Goal: Information Seeking & Learning: Learn about a topic

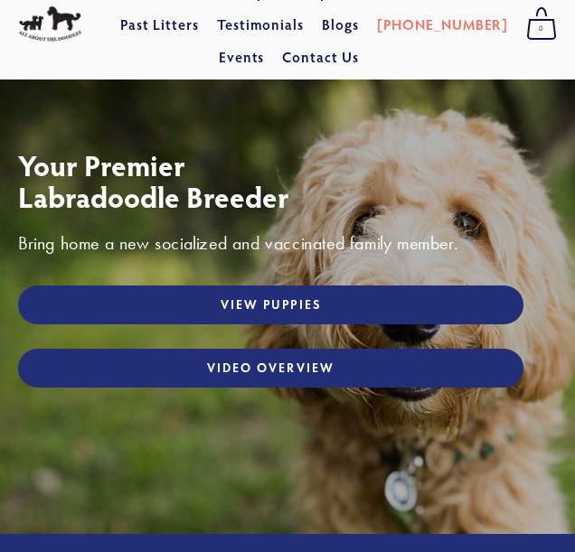
scroll to position [70, 0]
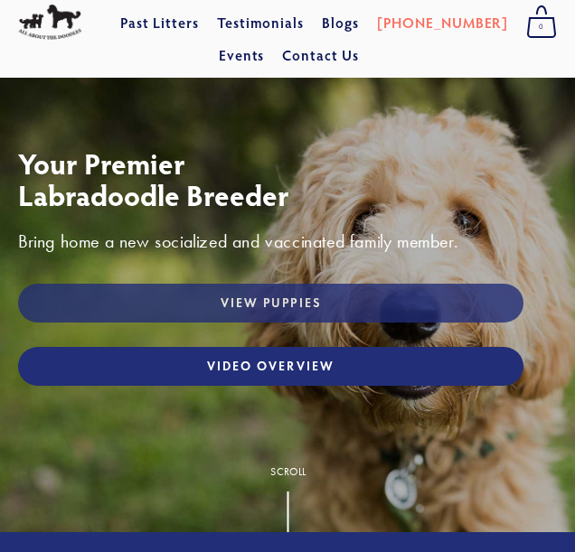
click at [201, 286] on link "View Puppies" at bounding box center [270, 303] width 505 height 39
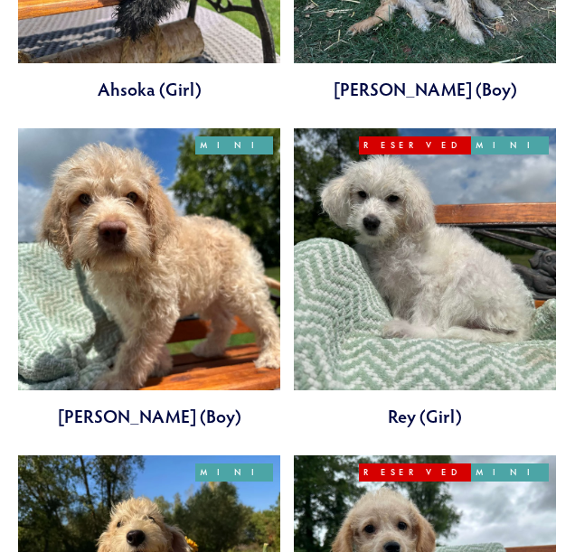
scroll to position [884, 0]
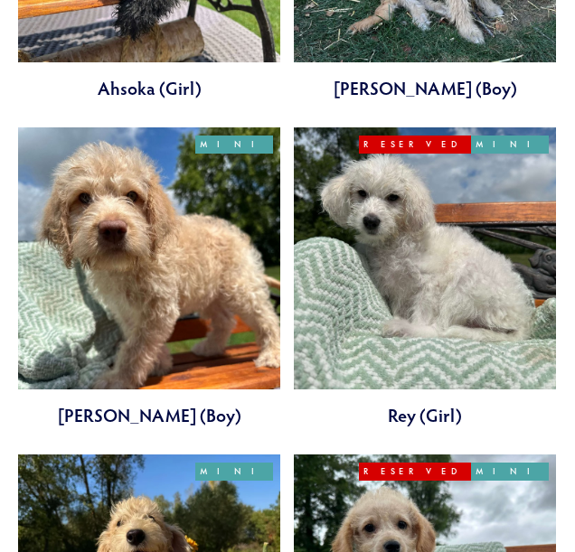
click at [209, 193] on link at bounding box center [149, 277] width 262 height 300
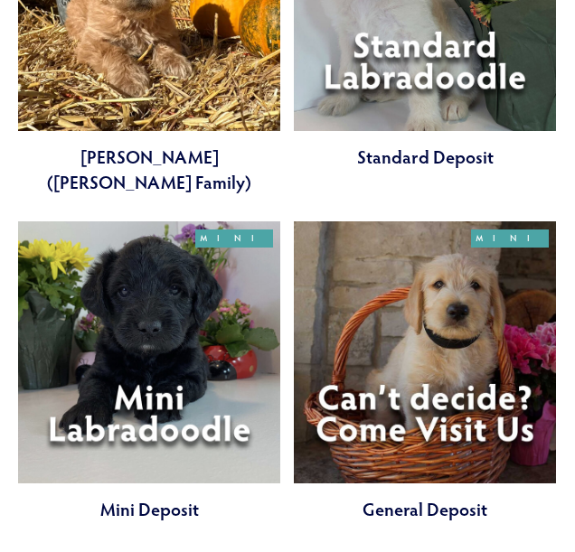
scroll to position [5821, 0]
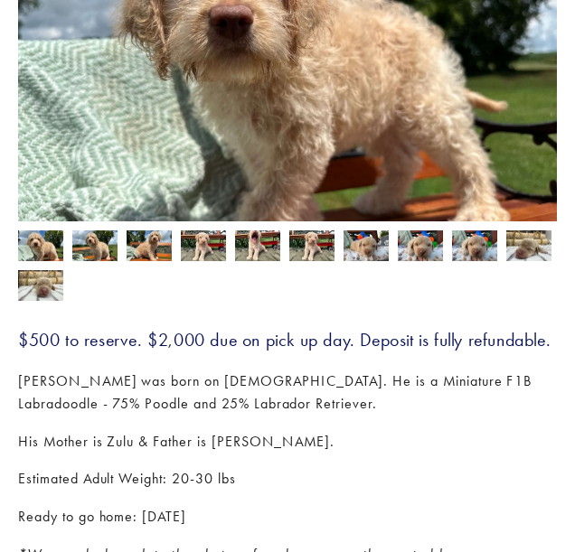
scroll to position [468, 0]
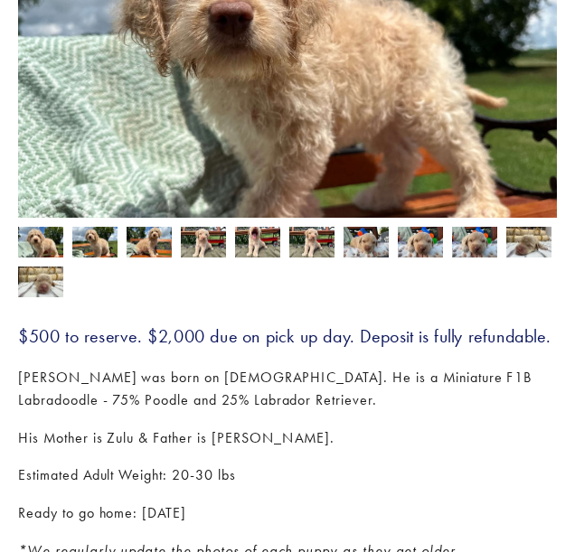
click at [93, 227] on img at bounding box center [94, 244] width 45 height 34
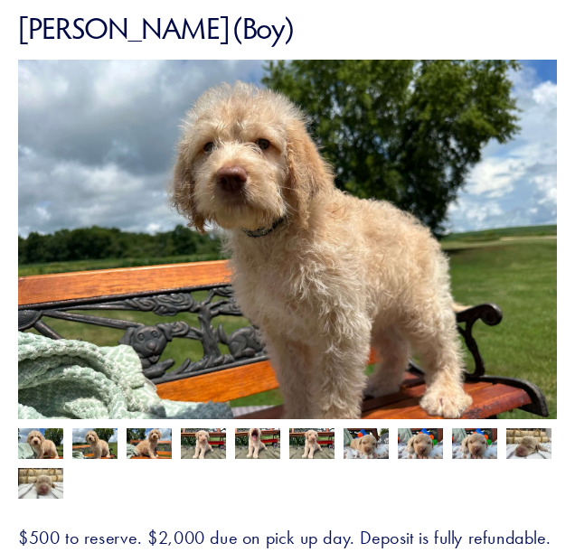
scroll to position [236, 0]
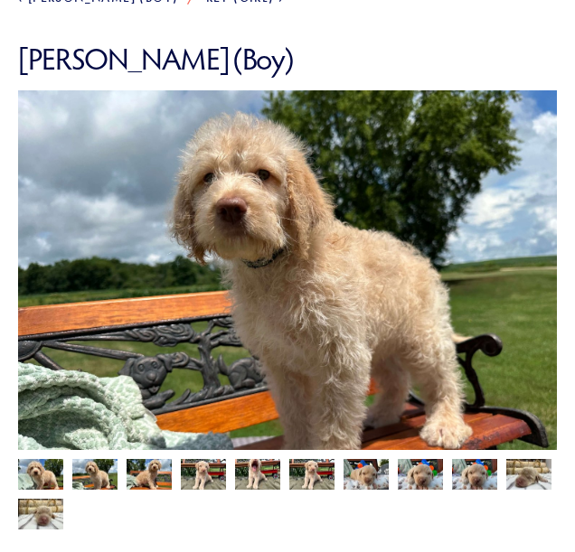
click at [231, 450] on div at bounding box center [283, 490] width 548 height 80
click at [266, 459] on img at bounding box center [257, 476] width 45 height 34
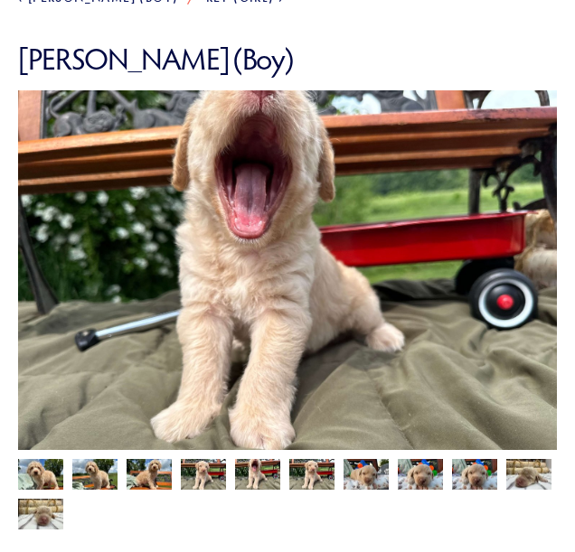
click at [191, 459] on img at bounding box center [203, 476] width 45 height 34
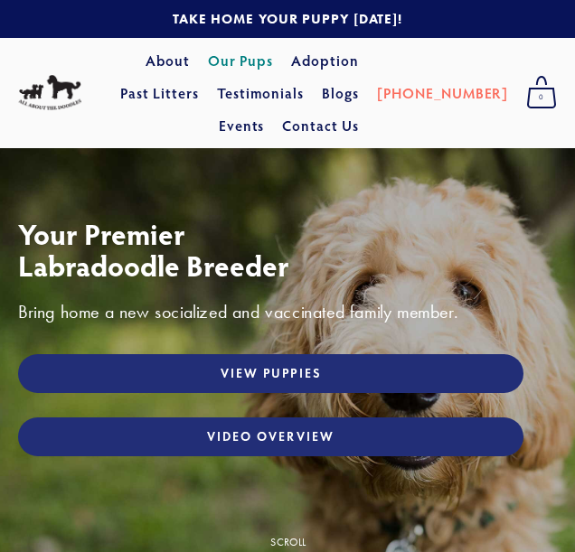
click at [232, 63] on link "Our Pups" at bounding box center [241, 60] width 66 height 33
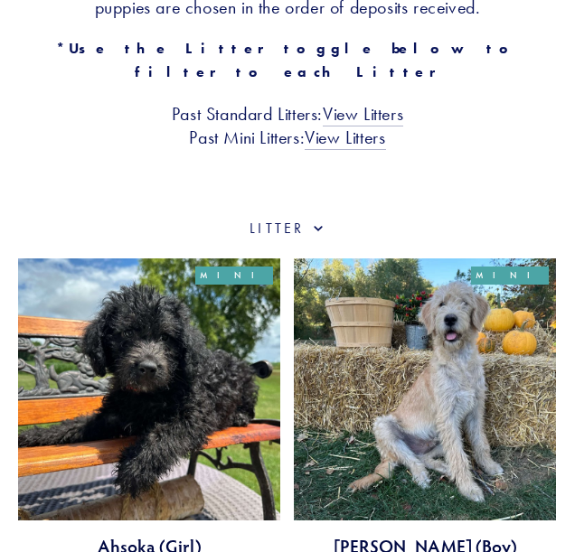
scroll to position [428, 0]
